Goal: Task Accomplishment & Management: Manage account settings

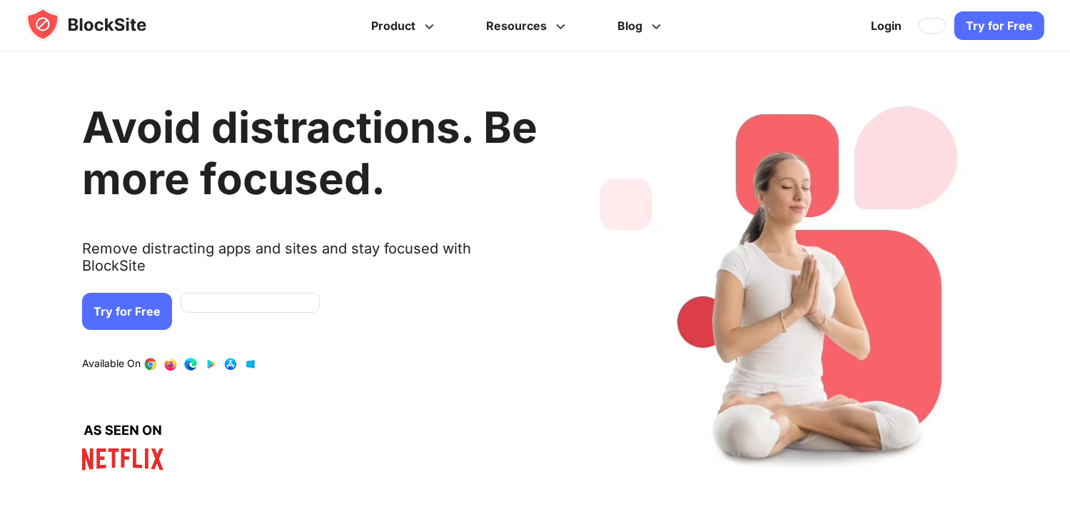
click at [187, 357] on link at bounding box center [191, 364] width 14 height 14
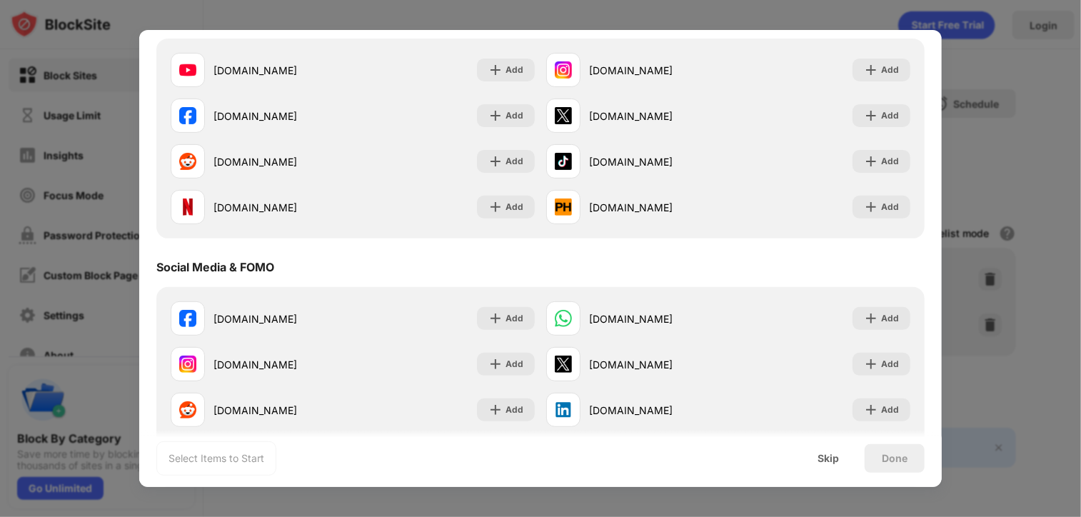
scroll to position [185, 0]
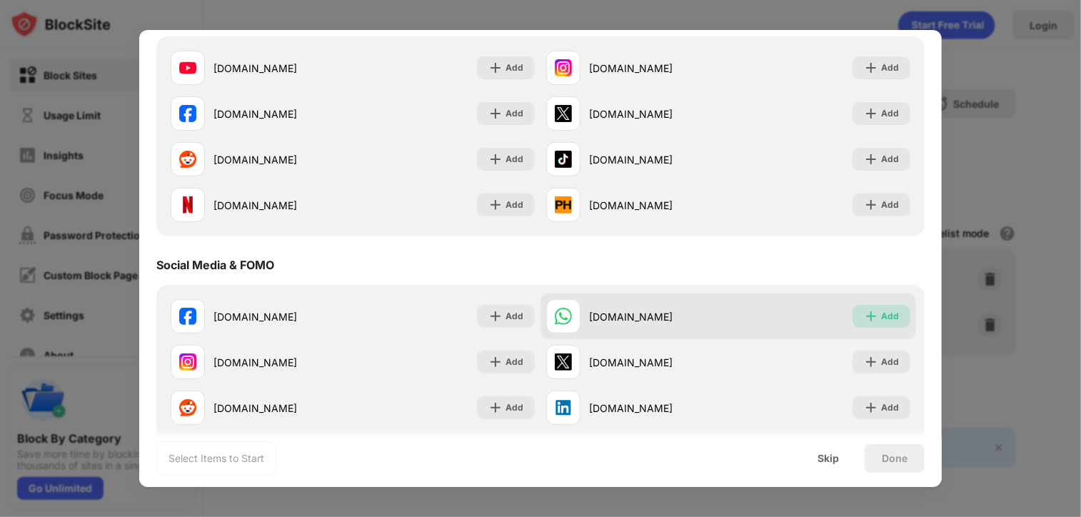
click at [870, 316] on div "Add" at bounding box center [882, 316] width 58 height 23
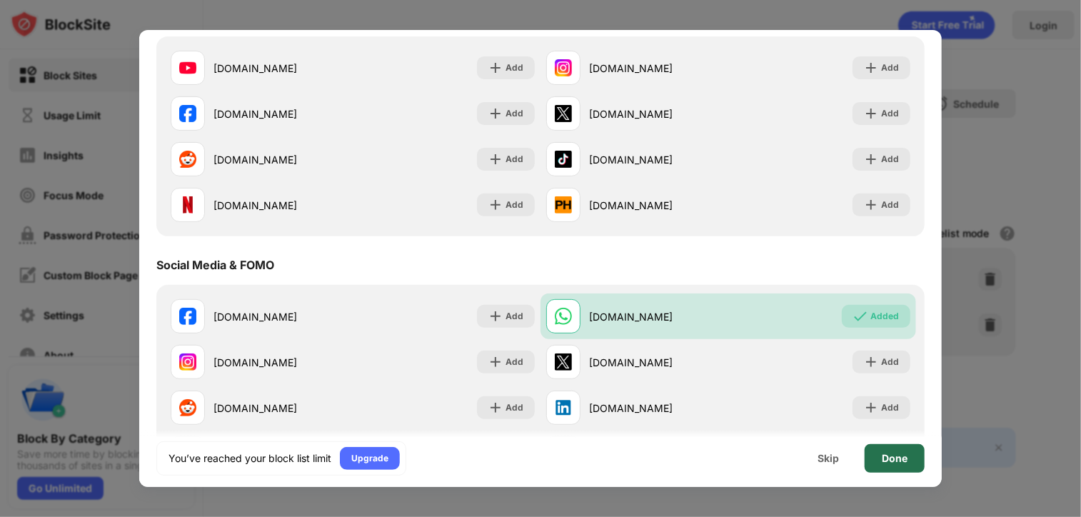
click at [894, 458] on div "Done" at bounding box center [895, 458] width 26 height 11
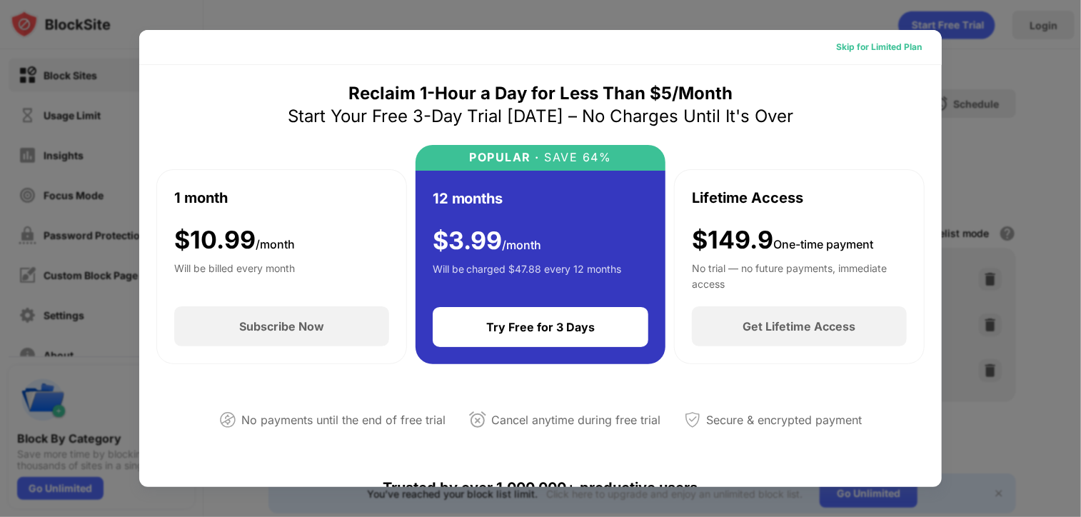
click at [838, 43] on div "Skip for Limited Plan" at bounding box center [879, 47] width 86 height 14
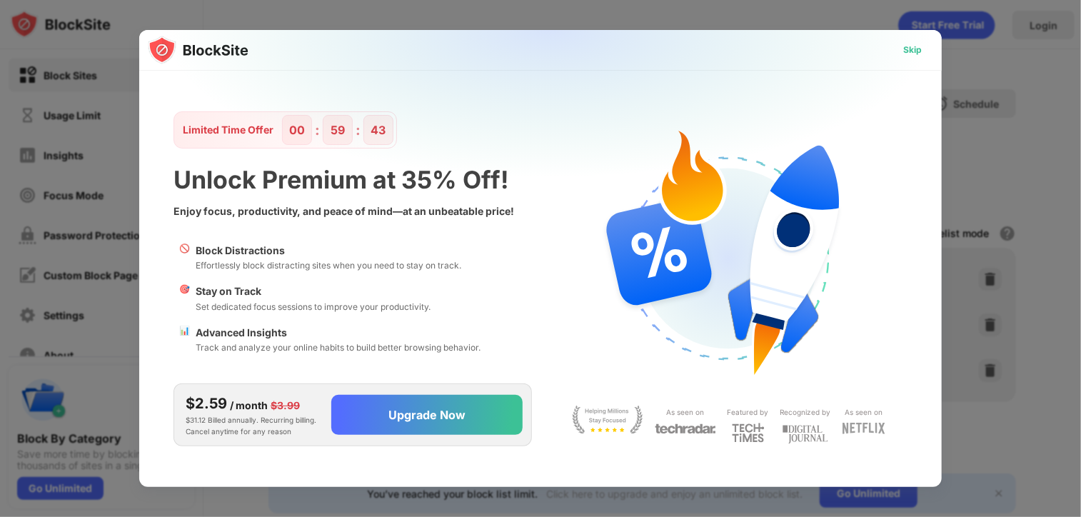
click at [917, 47] on div "Skip" at bounding box center [912, 50] width 19 height 14
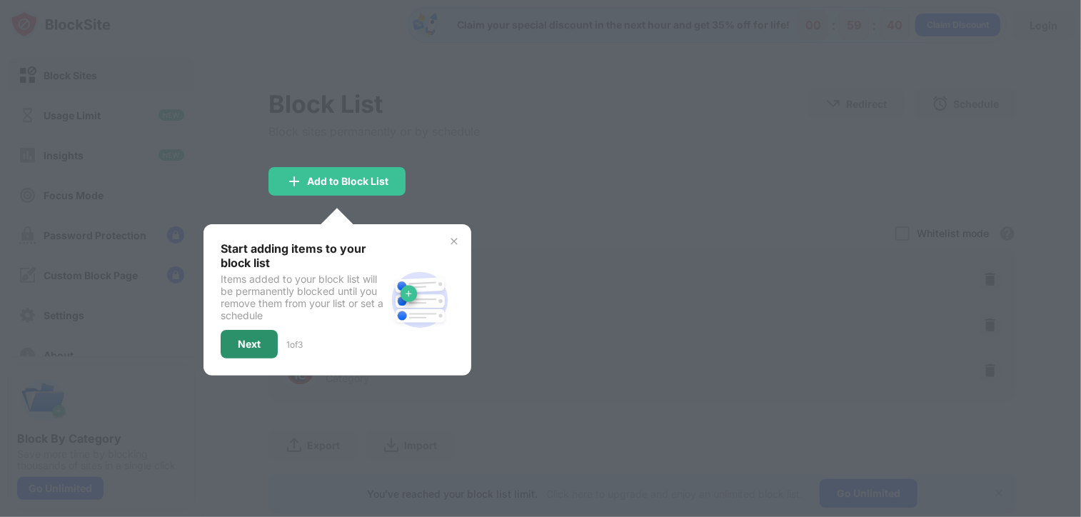
click at [271, 343] on div "Next" at bounding box center [249, 344] width 57 height 29
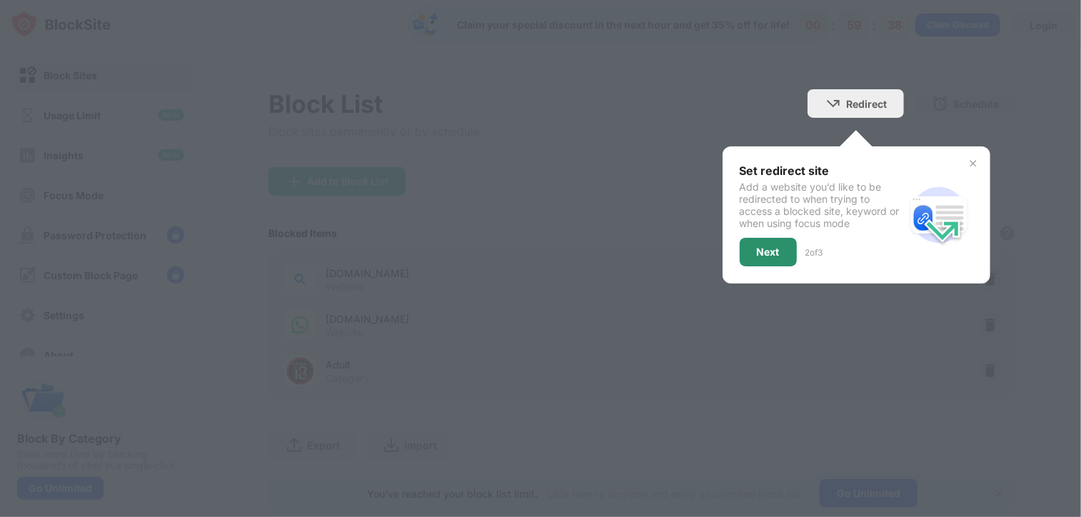
click at [757, 254] on div "Next" at bounding box center [768, 251] width 23 height 11
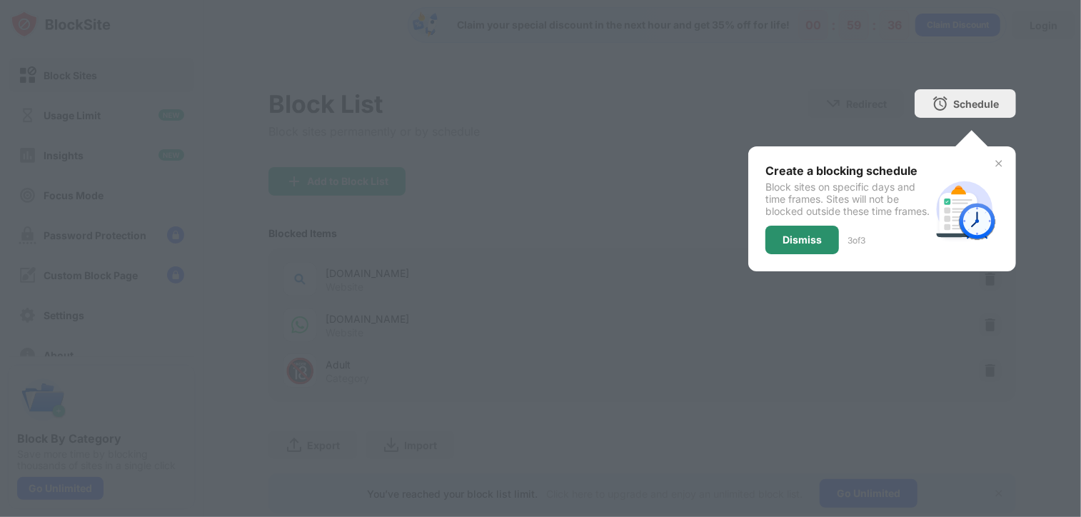
click at [768, 254] on div "Dismiss" at bounding box center [803, 240] width 74 height 29
